Goal: Task Accomplishment & Management: Manage account settings

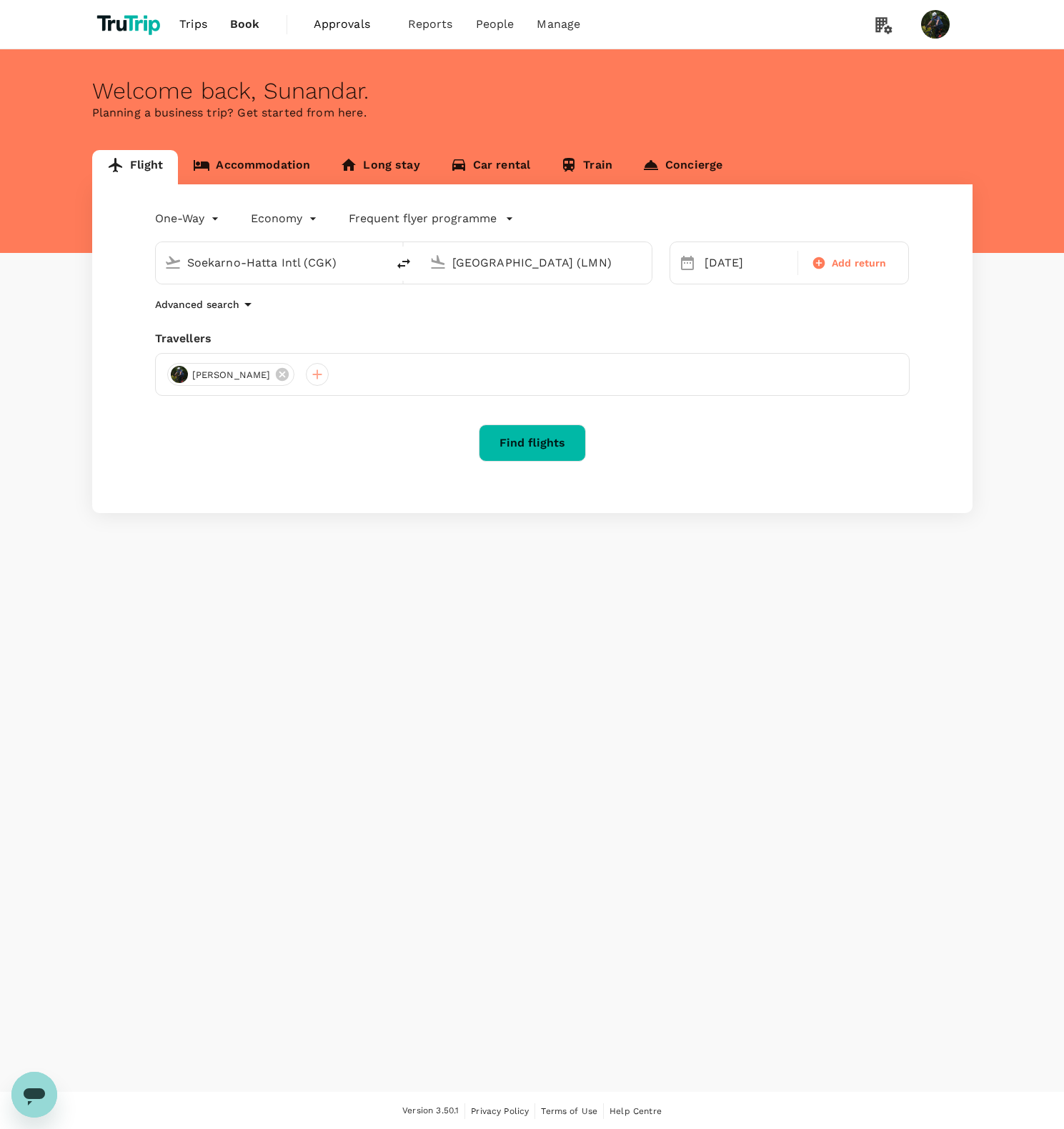
click at [419, 215] on p "Frequent flyer programme" at bounding box center [423, 219] width 148 height 17
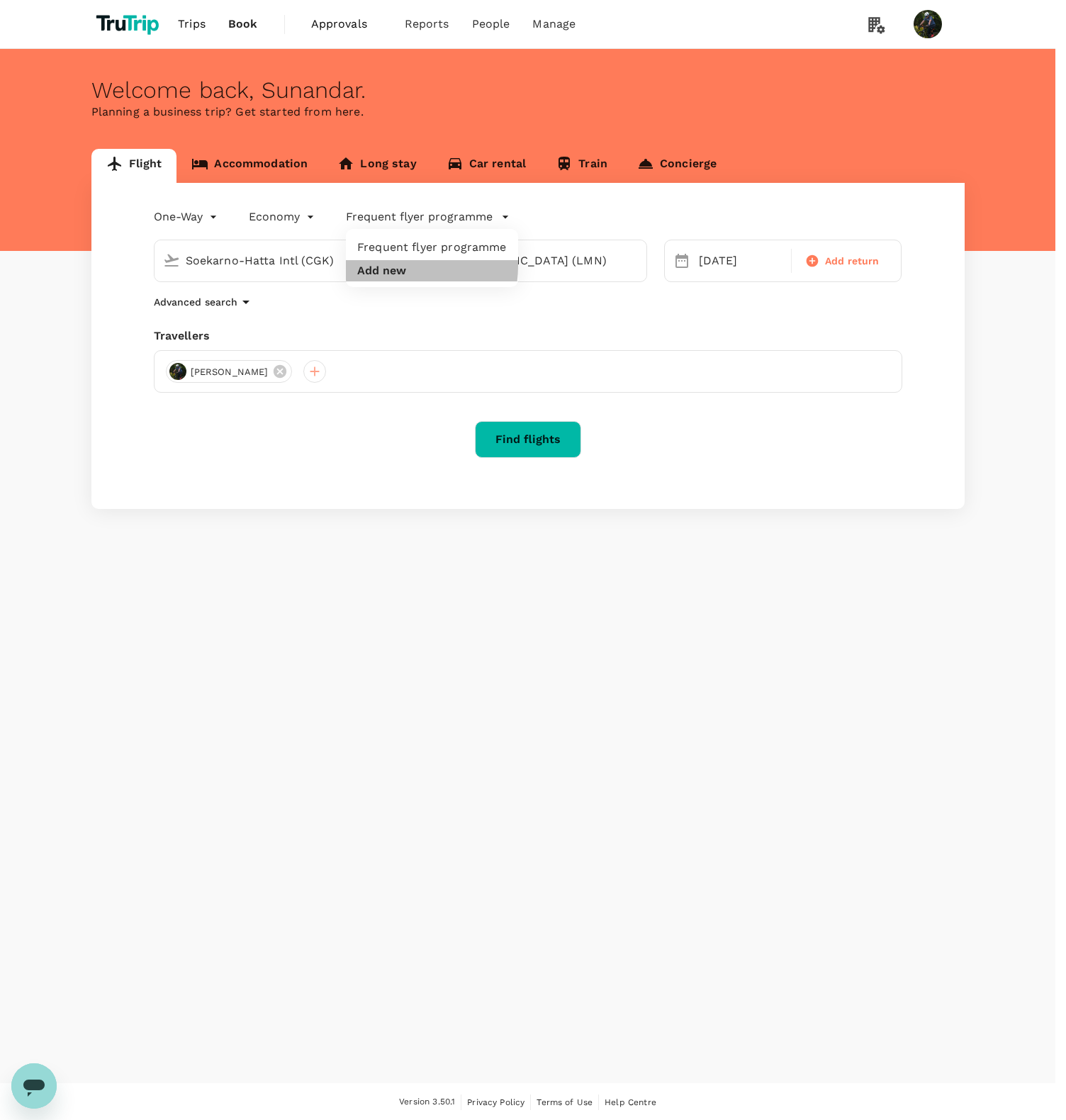
click at [398, 266] on button "Add new" at bounding box center [381, 271] width 49 height 12
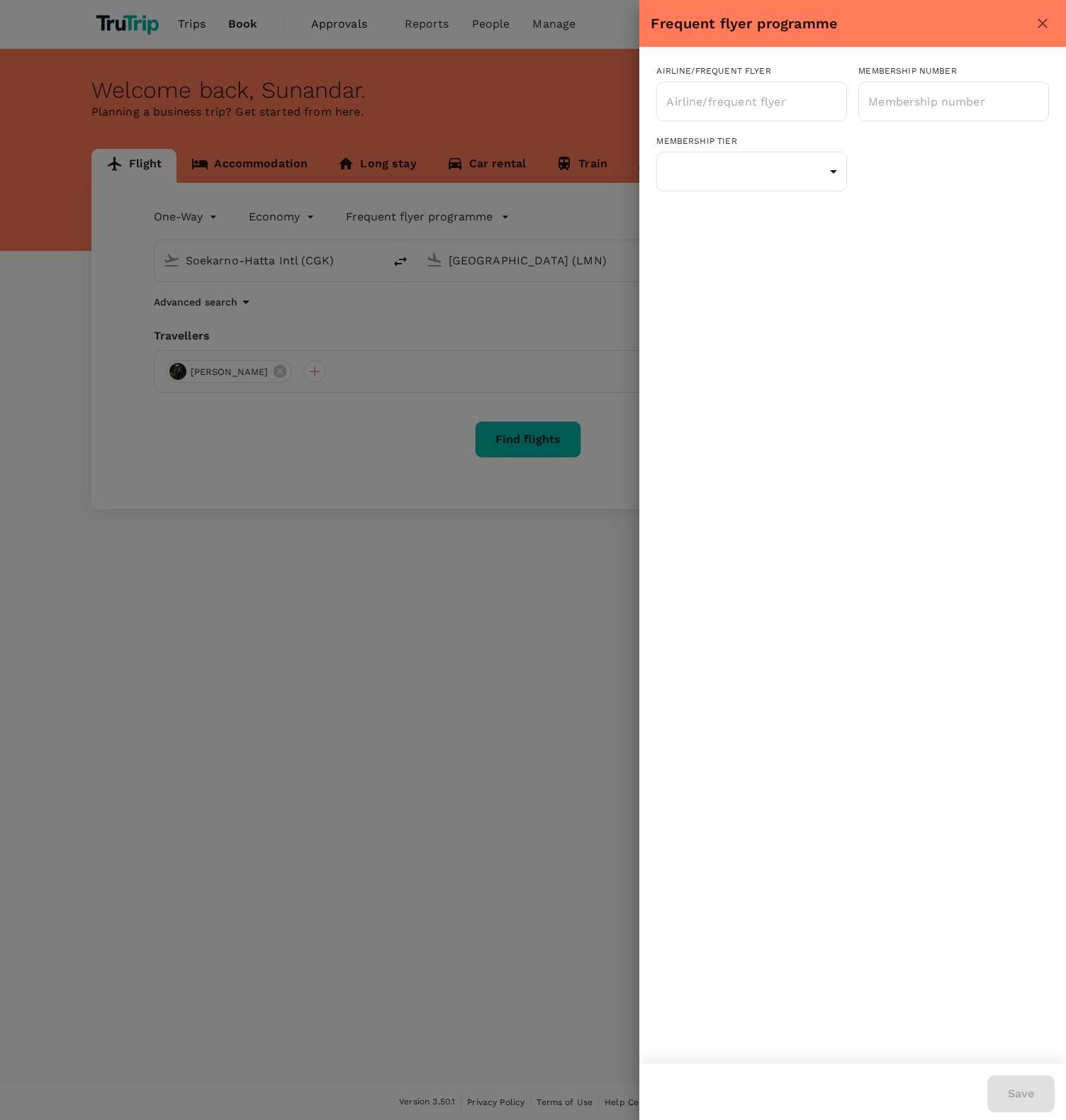
click at [1054, 19] on div "Frequent flyer programme" at bounding box center [852, 23] width 427 height 48
click at [1047, 19] on icon "close" at bounding box center [1043, 23] width 17 height 17
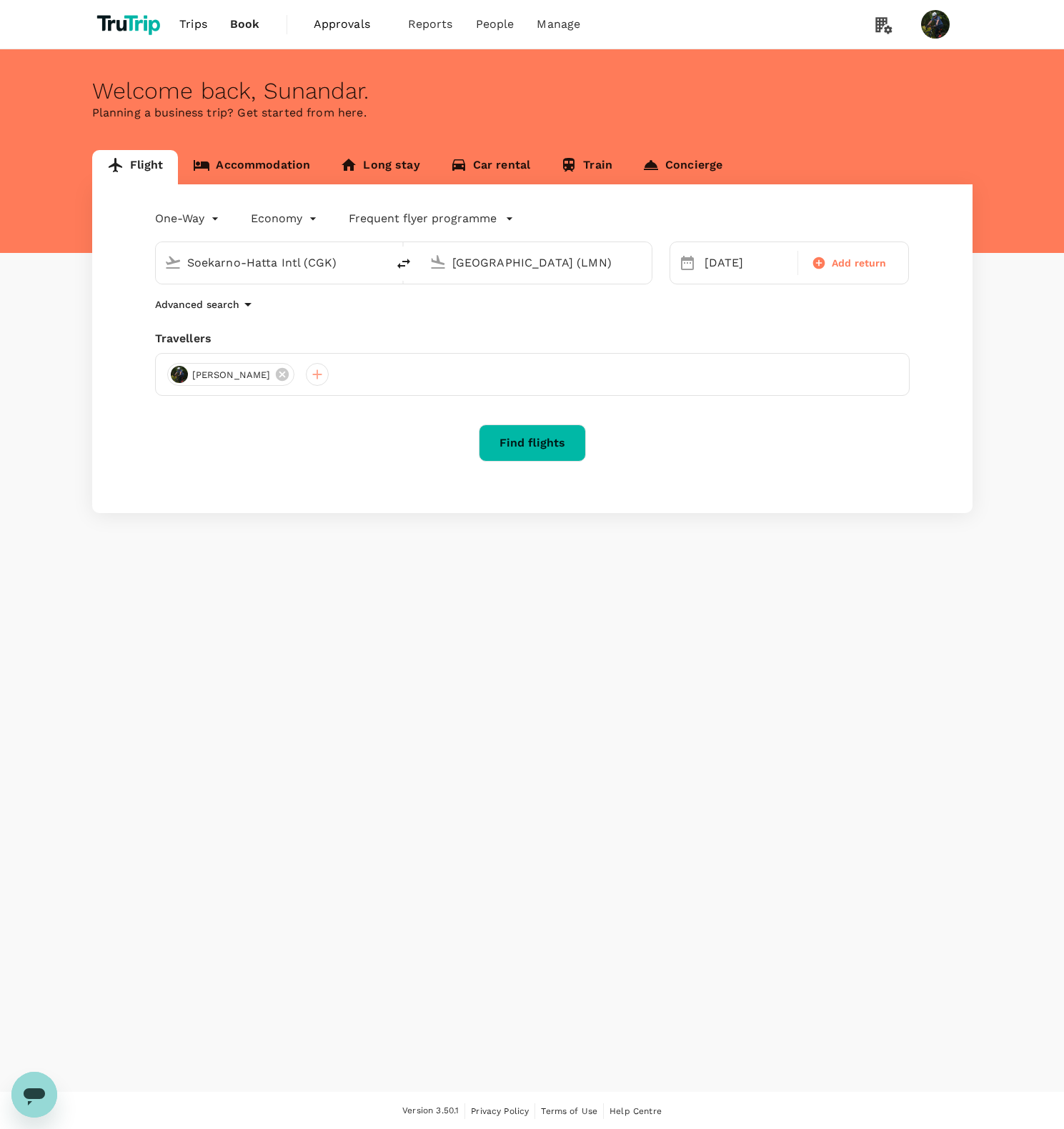
click at [430, 219] on p "Frequent flyer programme" at bounding box center [423, 219] width 148 height 17
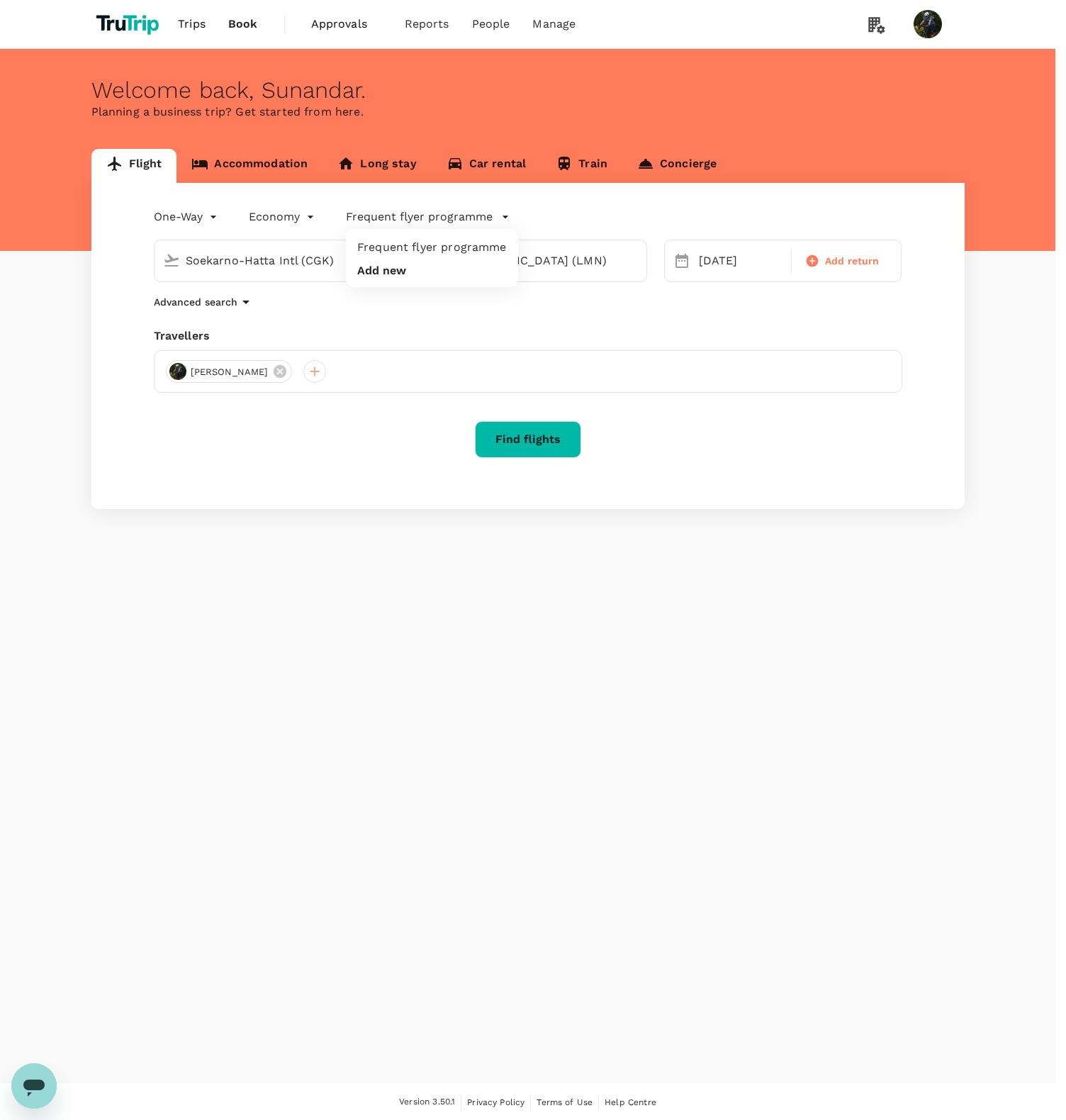
click at [434, 254] on li "Frequent flyer programme" at bounding box center [432, 247] width 172 height 26
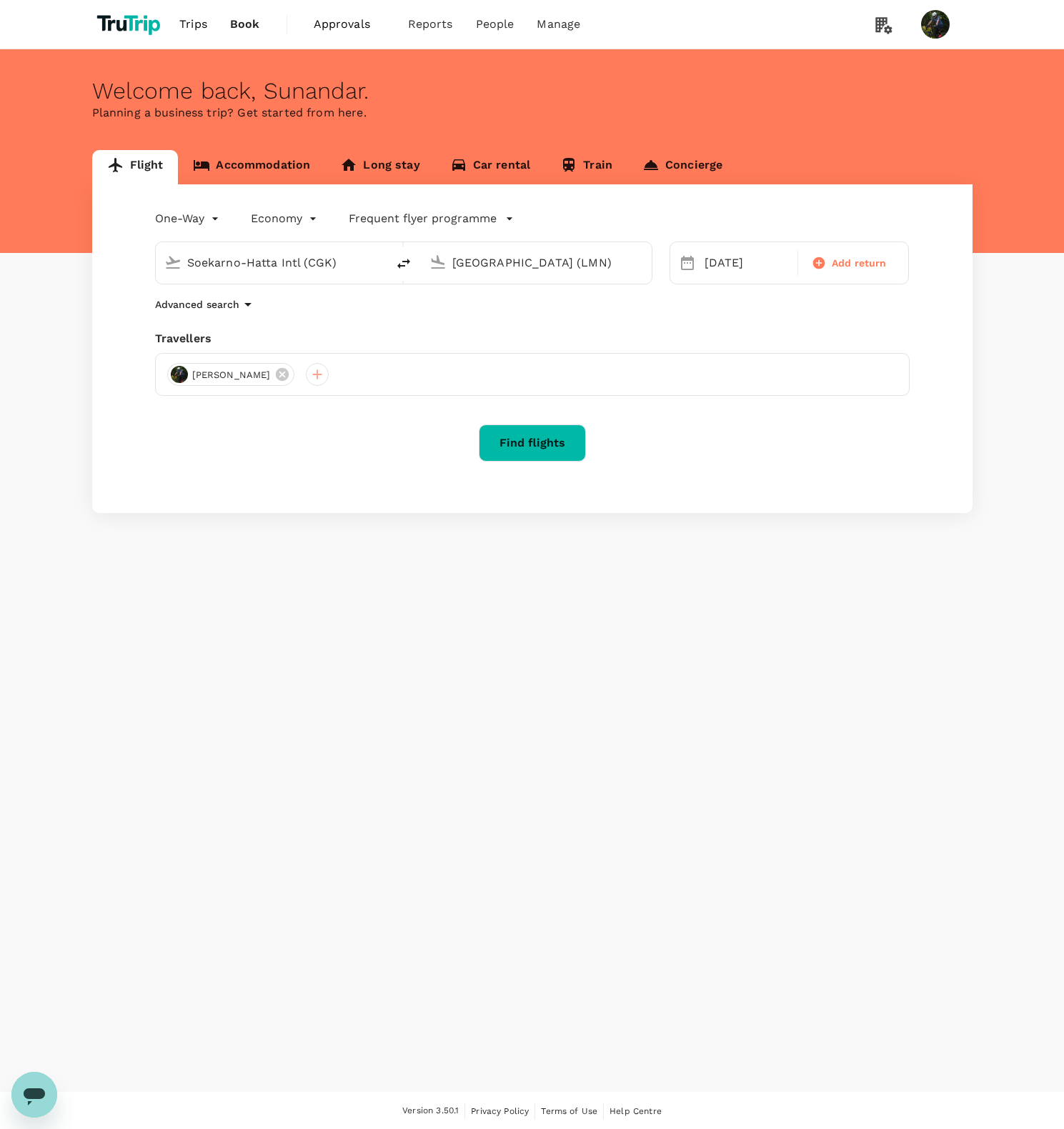
click at [464, 219] on p "Frequent flyer programme" at bounding box center [423, 219] width 148 height 17
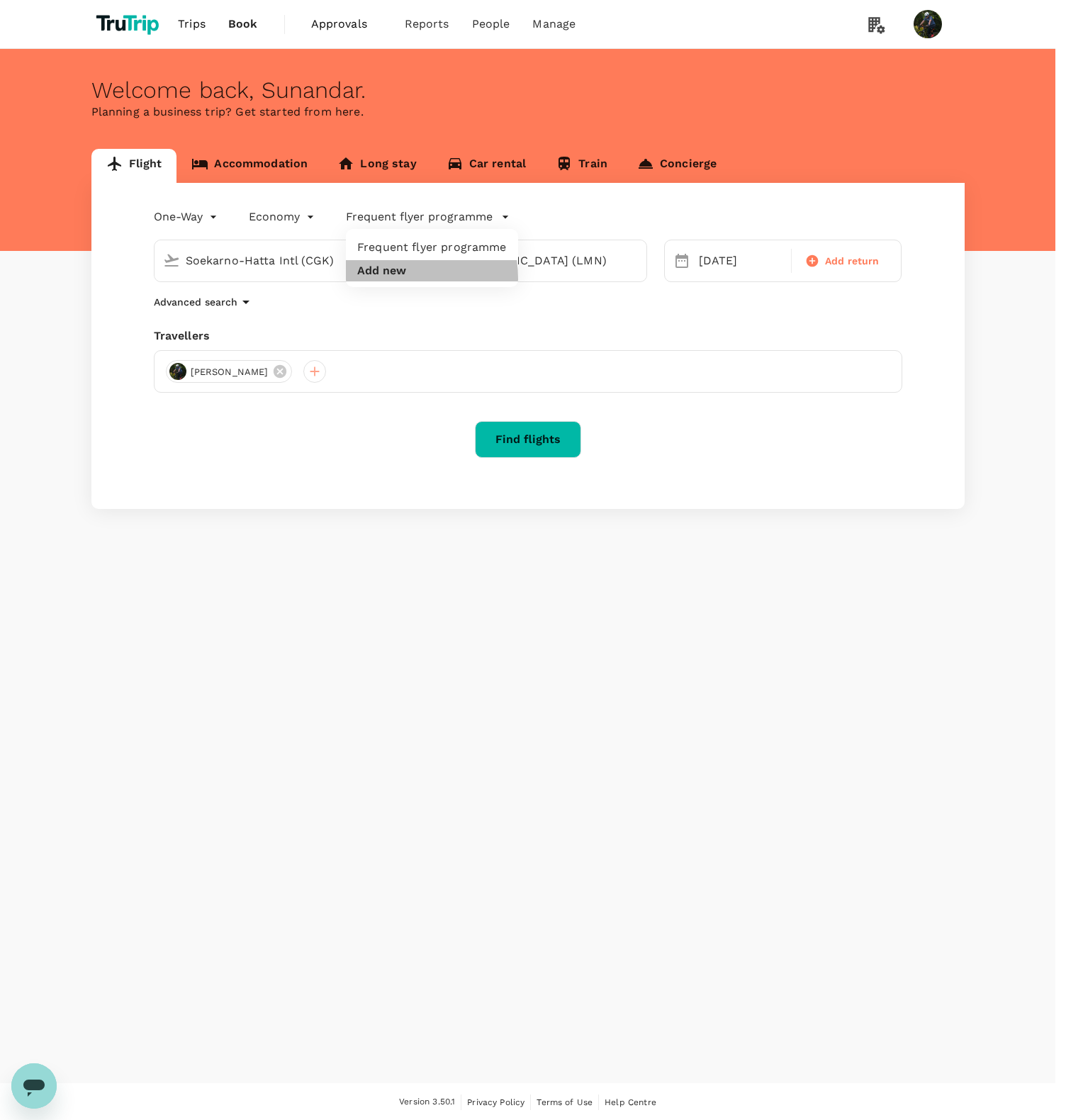
click at [391, 278] on li "Add new" at bounding box center [432, 271] width 172 height 21
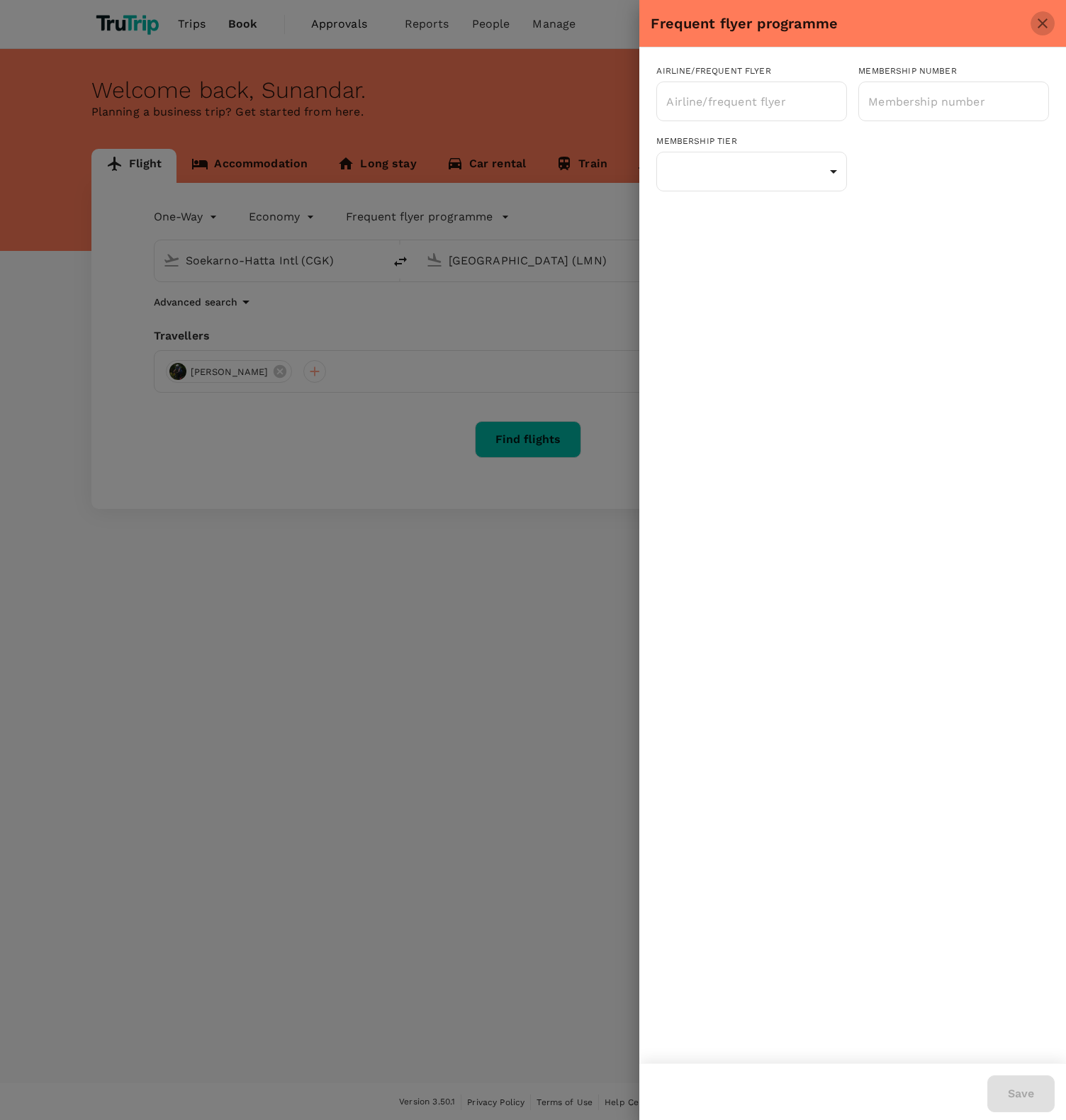
click at [1046, 21] on icon "close" at bounding box center [1043, 23] width 17 height 17
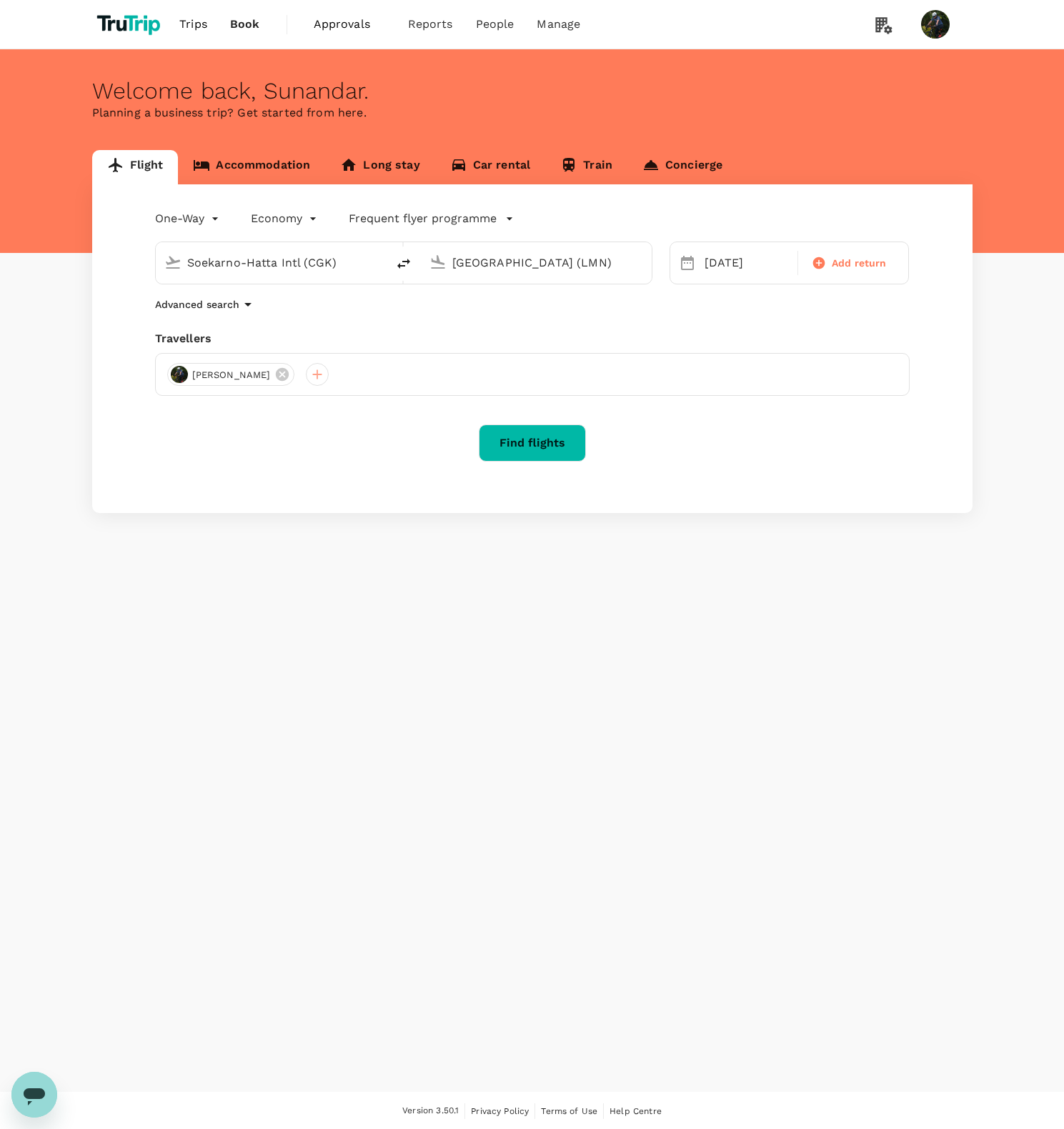
drag, startPoint x: 413, startPoint y: 222, endPoint x: 405, endPoint y: 222, distance: 8.0
click at [413, 222] on p "Frequent flyer programme" at bounding box center [423, 219] width 148 height 17
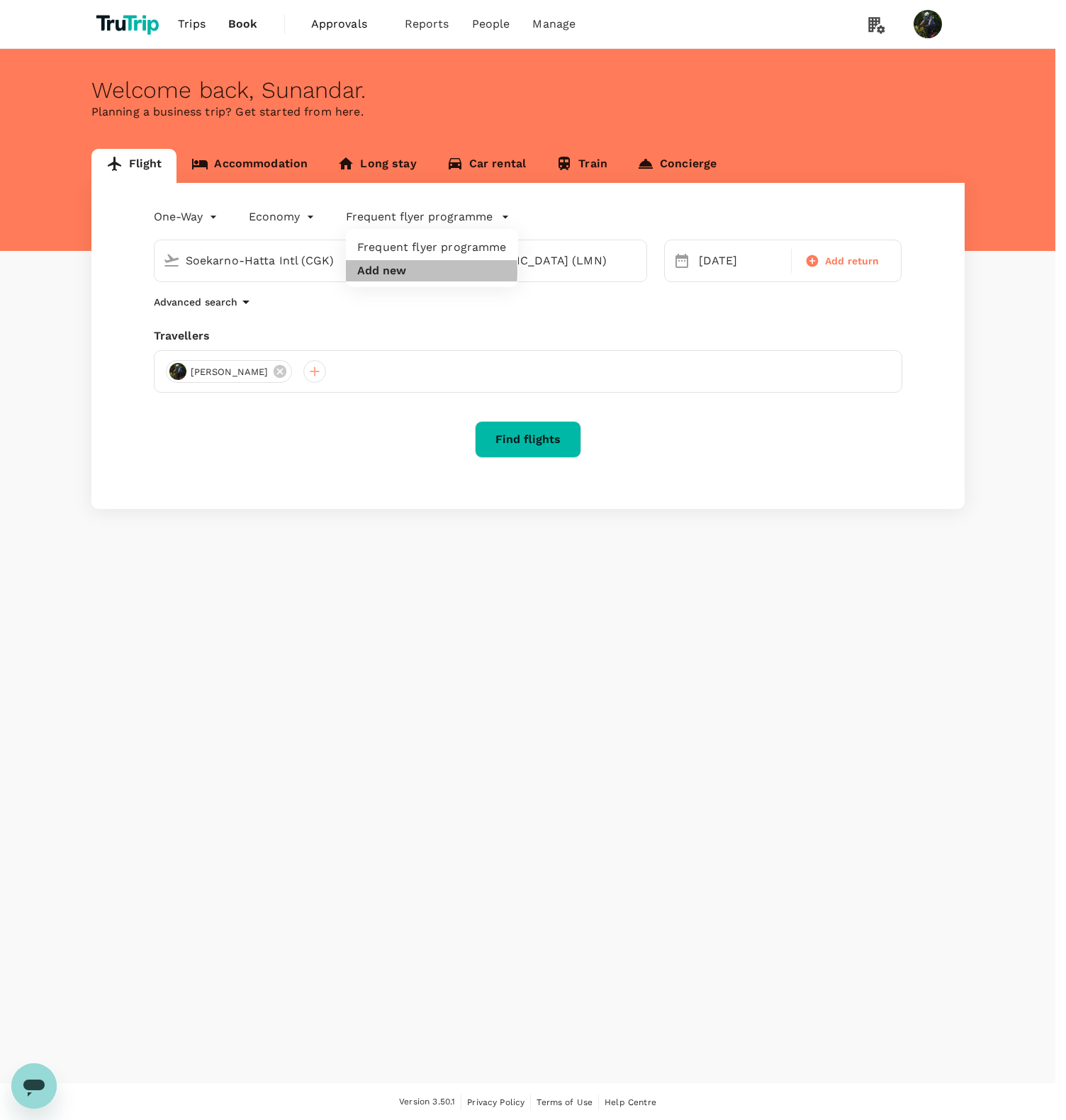
click at [381, 271] on button "Add new" at bounding box center [381, 271] width 49 height 12
